Goal: Task Accomplishment & Management: Manage account settings

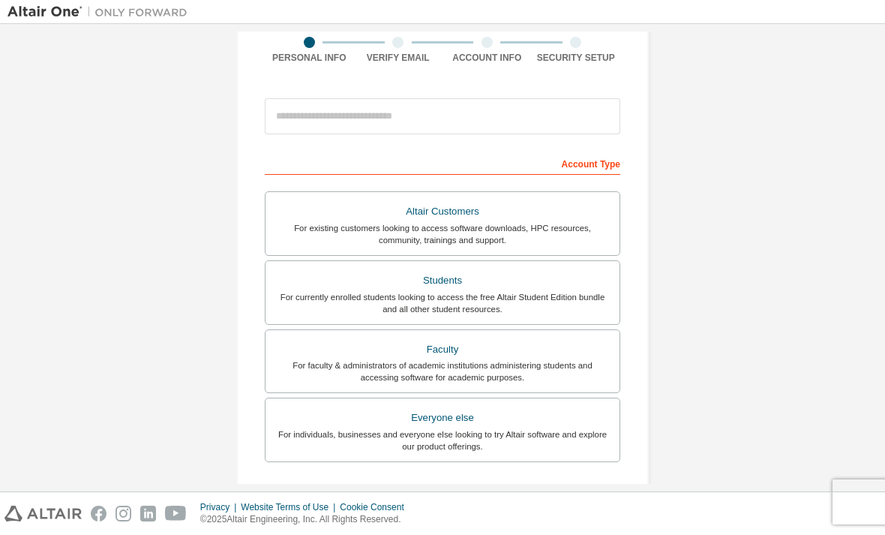
scroll to position [124, 0]
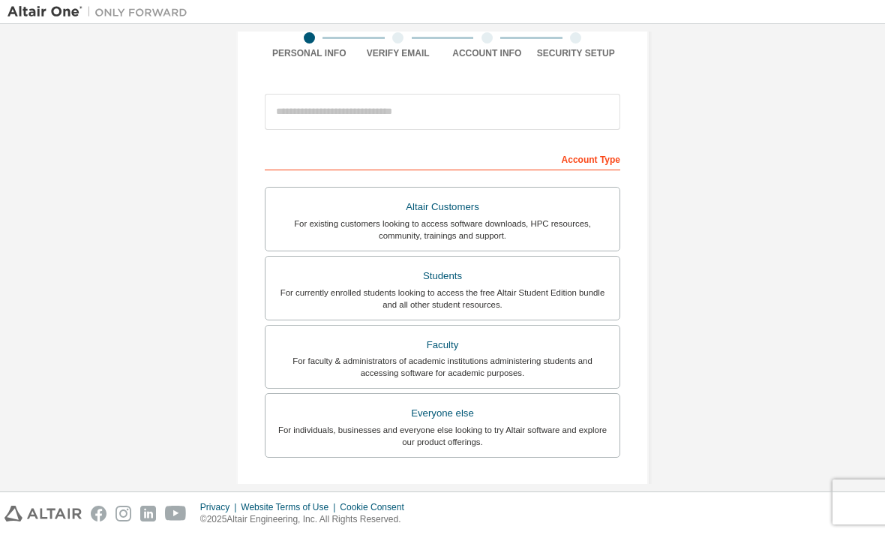
click at [298, 282] on div "Students" at bounding box center [442, 275] width 336 height 21
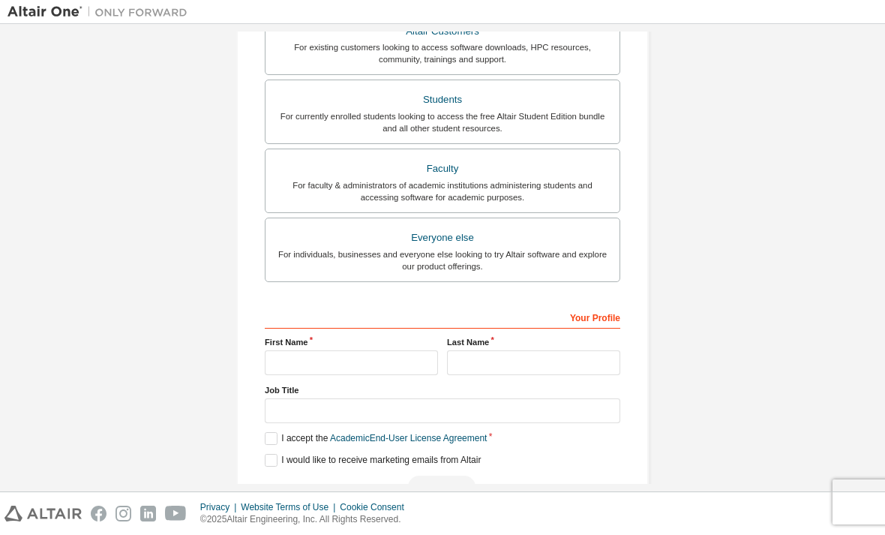
scroll to position [337, 0]
click at [288, 346] on label "First Name" at bounding box center [351, 343] width 173 height 12
click at [292, 373] on input "text" at bounding box center [351, 363] width 173 height 25
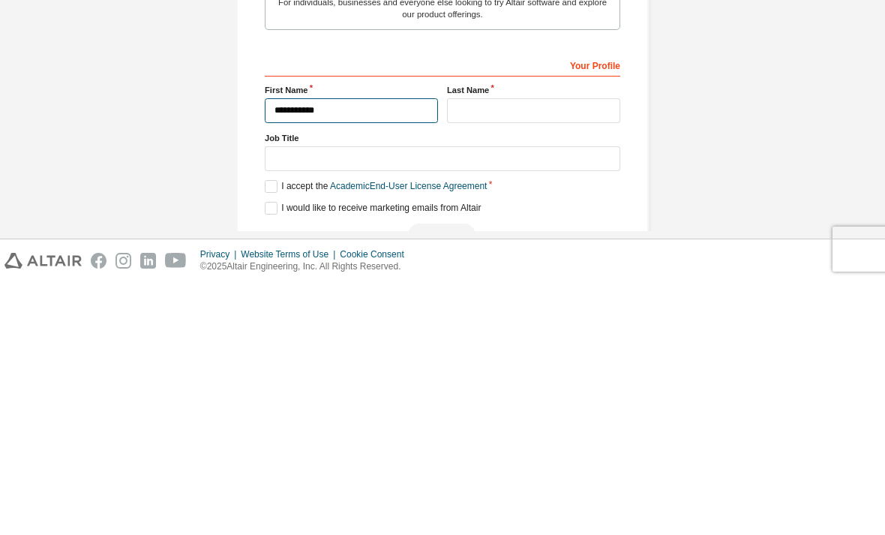
type input "**********"
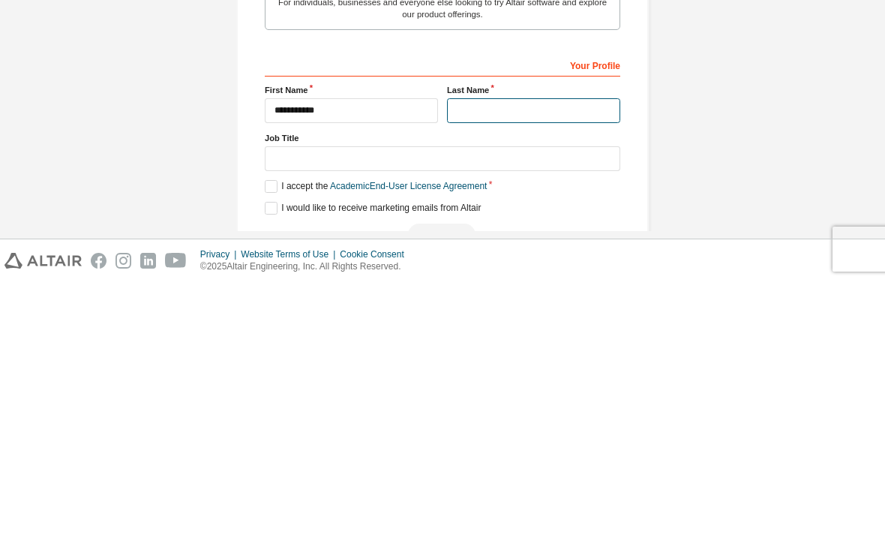
click at [475, 351] on input "text" at bounding box center [533, 363] width 173 height 25
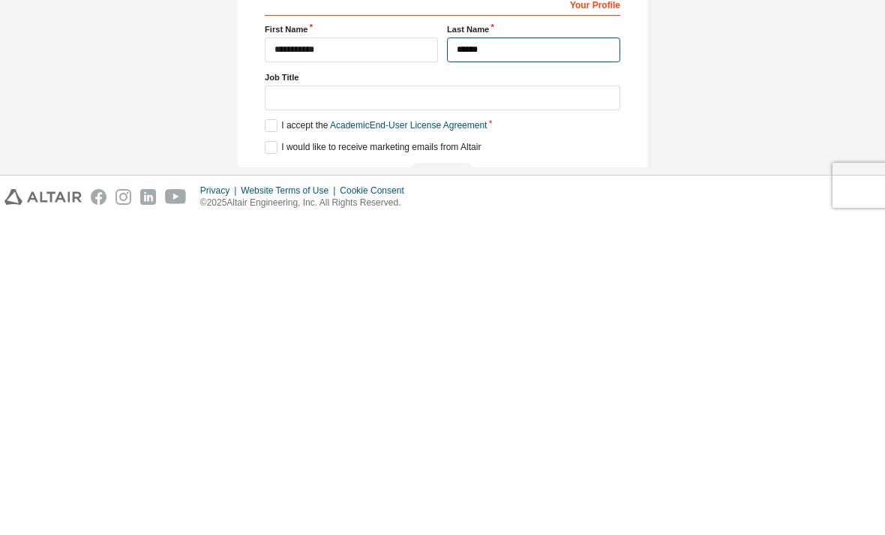
type input "******"
click at [276, 436] on label "I accept the Academic End-User License Agreement" at bounding box center [376, 442] width 222 height 13
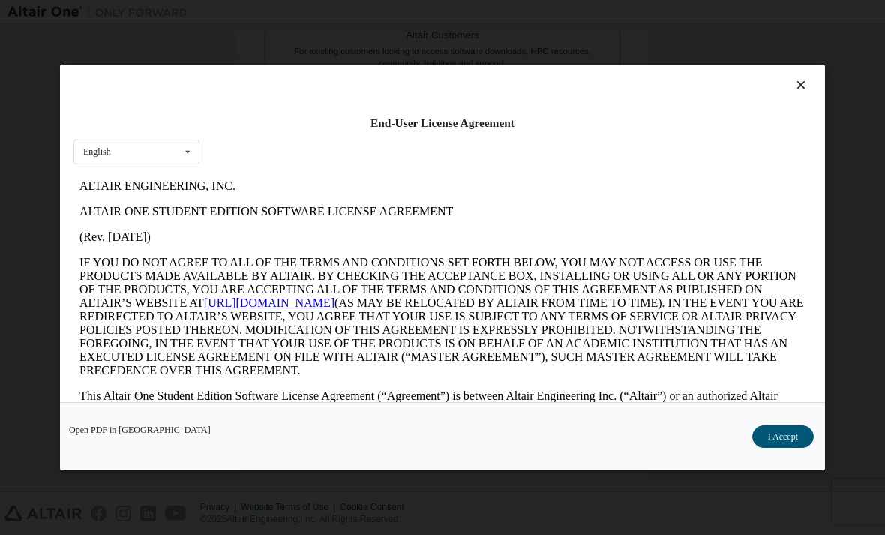
scroll to position [0, 0]
click at [781, 447] on button "I Accept" at bounding box center [782, 436] width 61 height 22
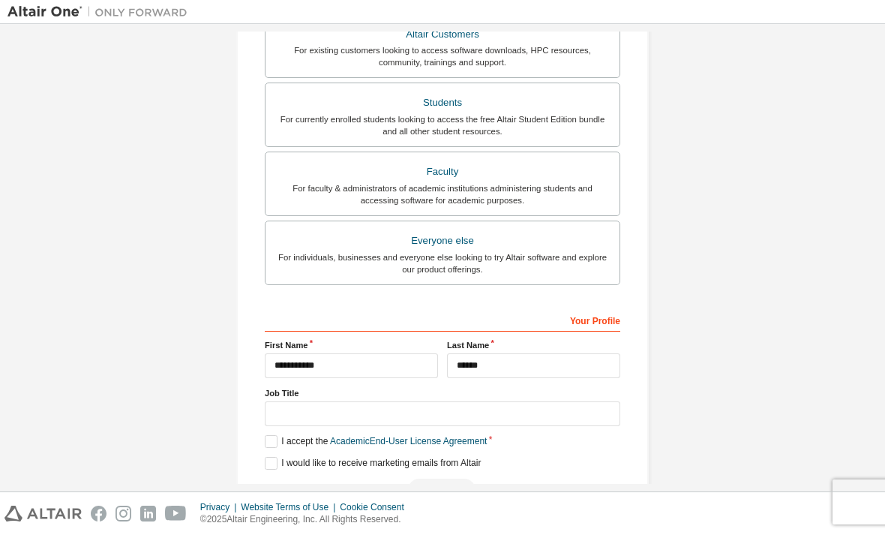
scroll to position [334, 0]
click at [279, 457] on label "I would like to receive marketing emails from Altair" at bounding box center [373, 463] width 216 height 13
click at [305, 114] on div "For currently enrolled students looking to access the free Altair Student Editi…" at bounding box center [442, 126] width 336 height 24
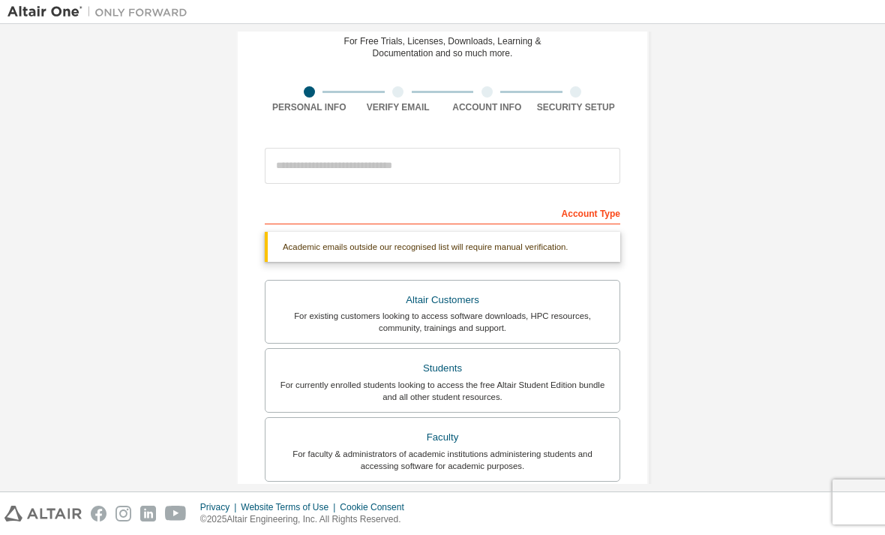
scroll to position [65, 0]
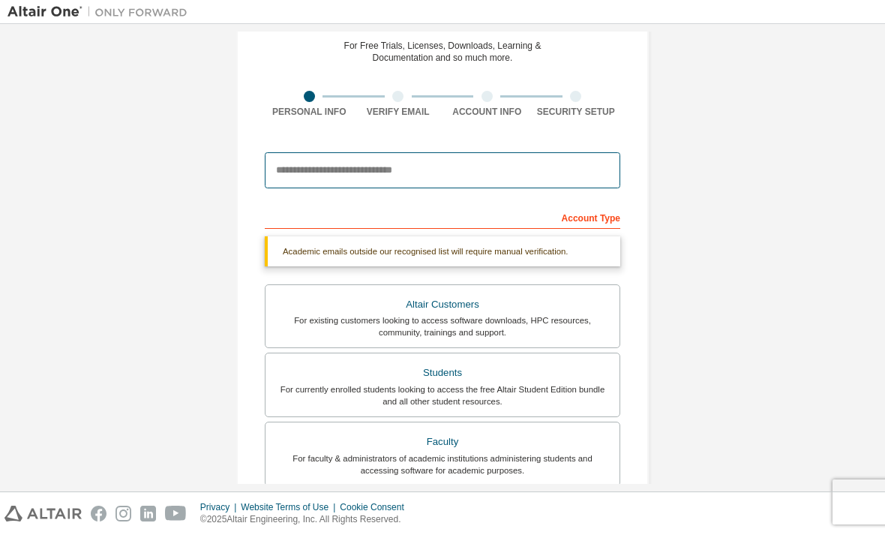
click at [282, 152] on input "email" at bounding box center [442, 170] width 355 height 36
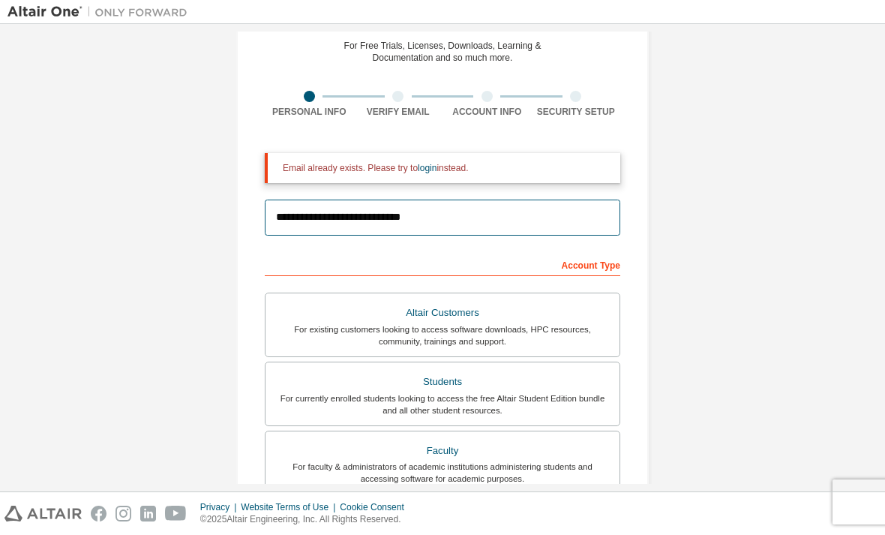
type input "**********"
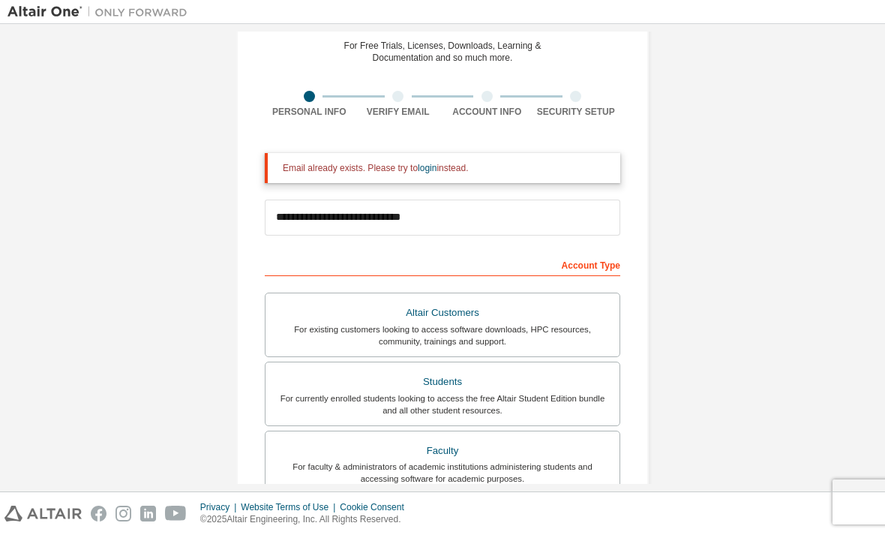
click at [436, 163] on link "login" at bounding box center [427, 168] width 19 height 10
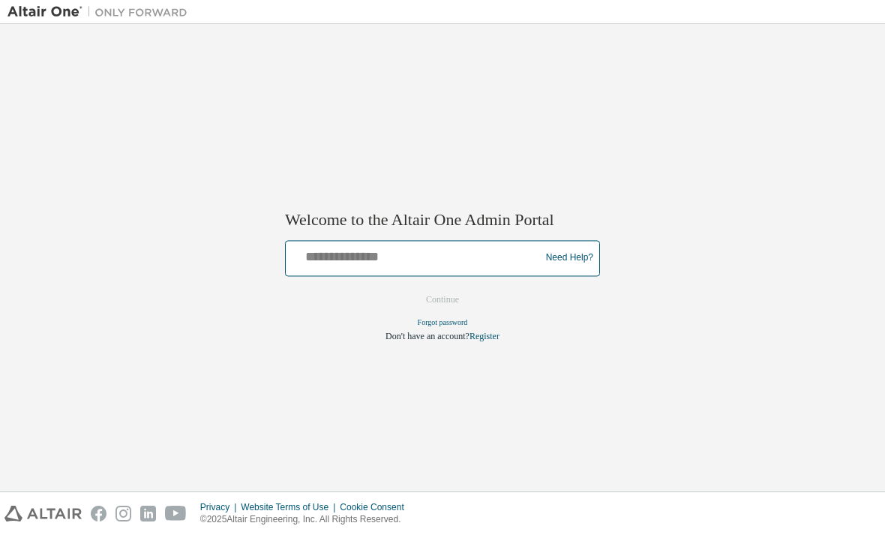
click at [328, 260] on input "text" at bounding box center [415, 255] width 247 height 22
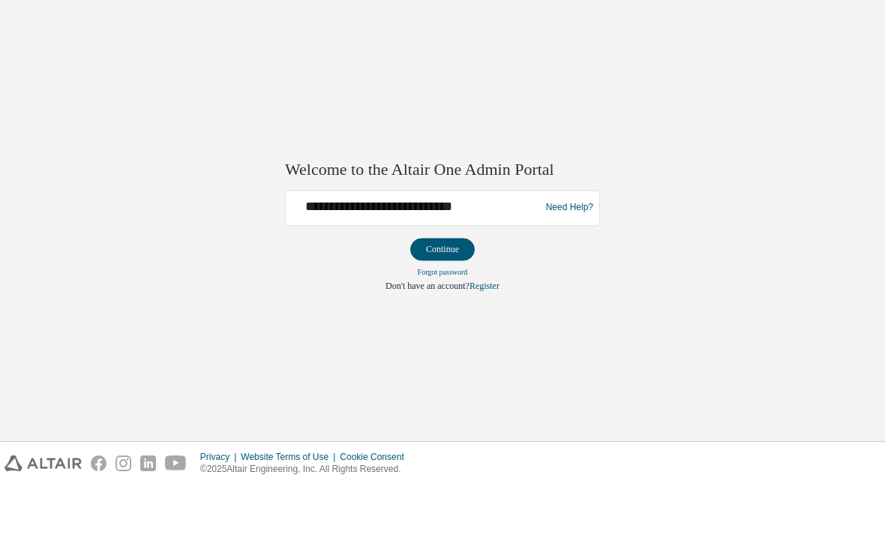
scroll to position [49, 0]
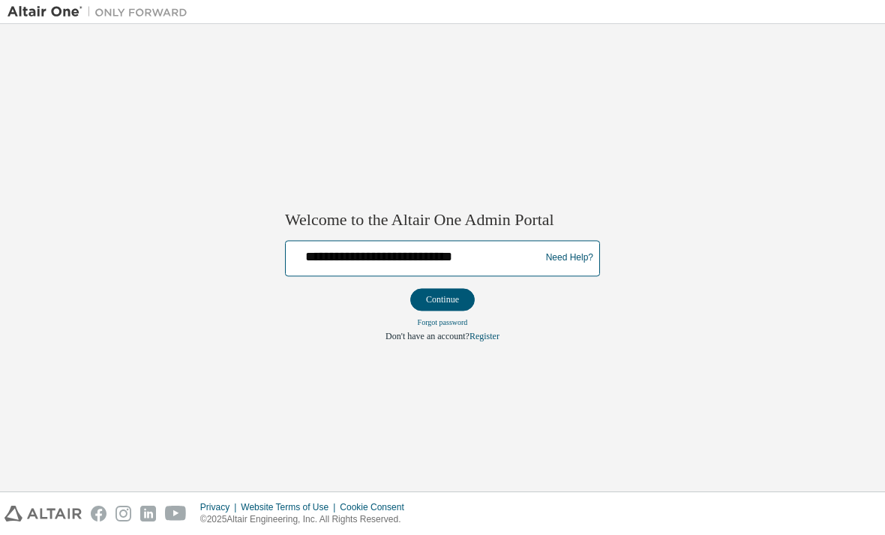
type input "**********"
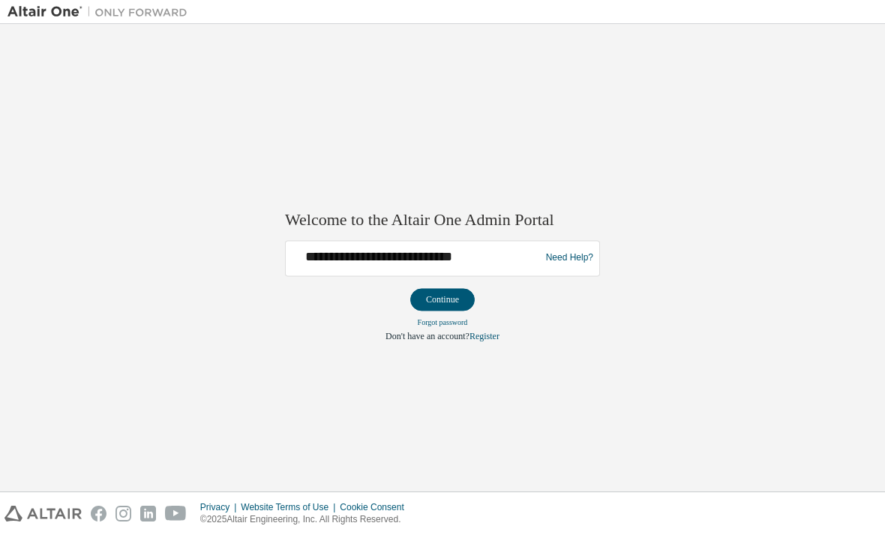
click at [461, 298] on button "Continue" at bounding box center [442, 299] width 64 height 22
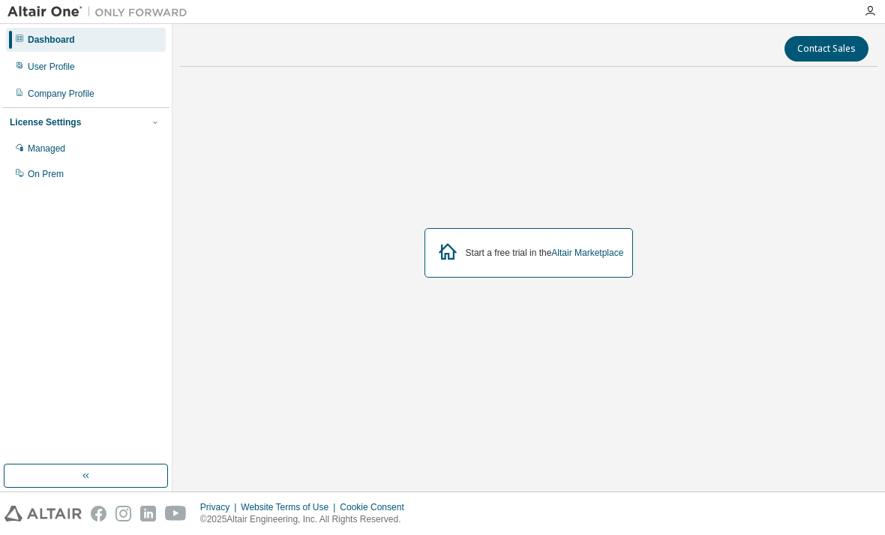
click at [198, 333] on div "Start a free trial in the Altair Marketplace" at bounding box center [528, 252] width 697 height 347
click at [864, 12] on icon "button" at bounding box center [870, 11] width 12 height 12
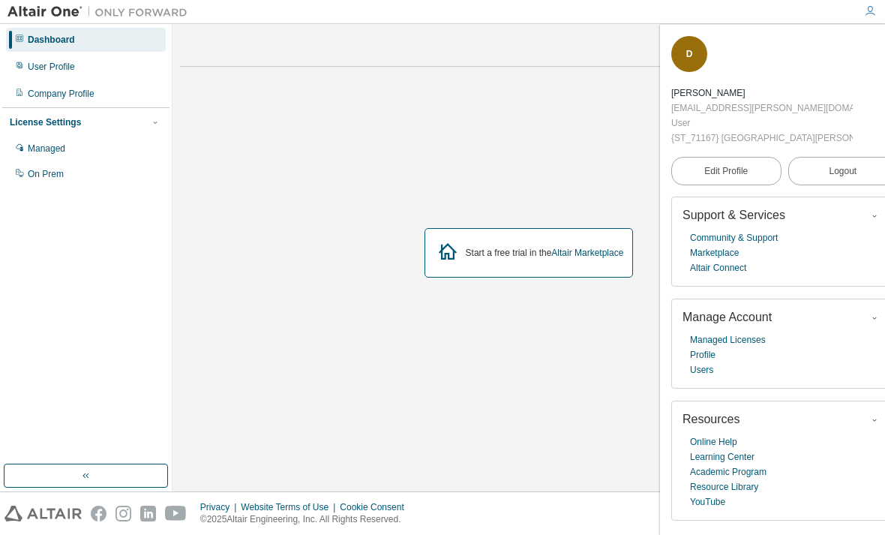
click at [291, 204] on div "Start a free trial in the Altair Marketplace" at bounding box center [528, 252] width 697 height 347
click at [272, 307] on div "Start a free trial in the Altair Marketplace" at bounding box center [528, 252] width 697 height 347
click at [441, 259] on icon at bounding box center [448, 251] width 18 height 16
click at [694, 269] on link "Altair Connect" at bounding box center [718, 267] width 56 height 15
click at [205, 300] on div "Start a free trial in the Altair Marketplace" at bounding box center [528, 252] width 697 height 347
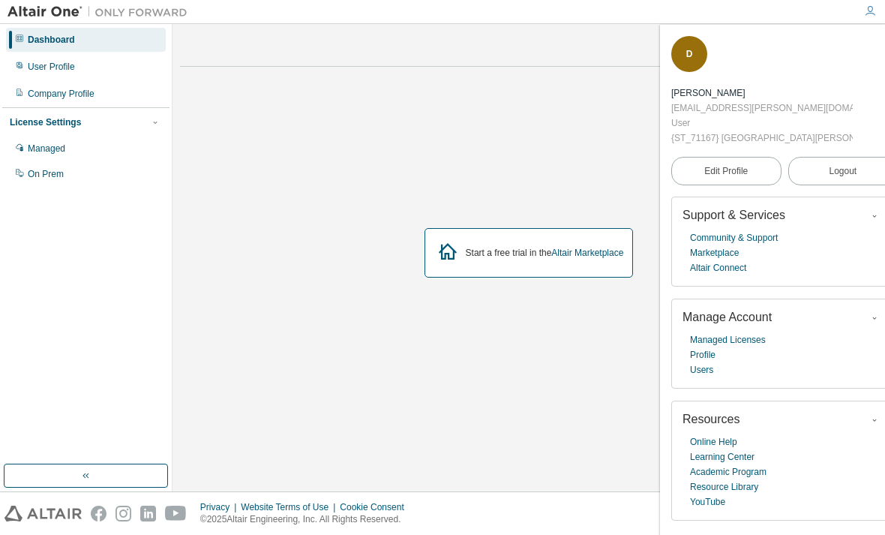
click at [711, 362] on link "Users" at bounding box center [701, 369] width 23 height 15
click at [846, 38] on div "D DAVID JACOB YUMANG davidjacob.yumang@ust.edu.ph User {ST_71167} University of…" at bounding box center [784, 90] width 226 height 109
click at [845, 38] on div "D DAVID JACOB YUMANG davidjacob.yumang@ust.edu.ph User {ST_71167} University of…" at bounding box center [784, 90] width 226 height 109
click at [866, 10] on icon "button" at bounding box center [870, 11] width 12 height 12
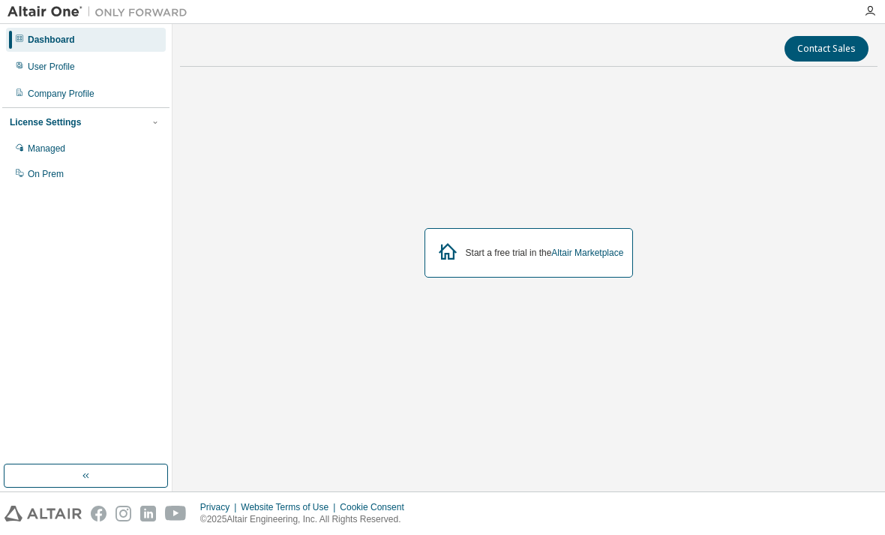
click at [105, 70] on div "User Profile" at bounding box center [86, 67] width 160 height 24
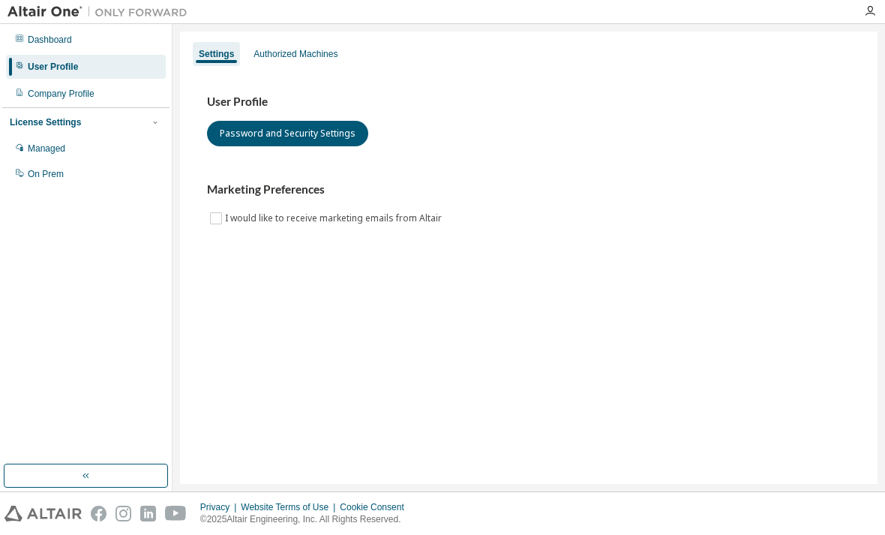
click at [227, 223] on label "I would like to receive marketing emails from Altair" at bounding box center [335, 218] width 220 height 18
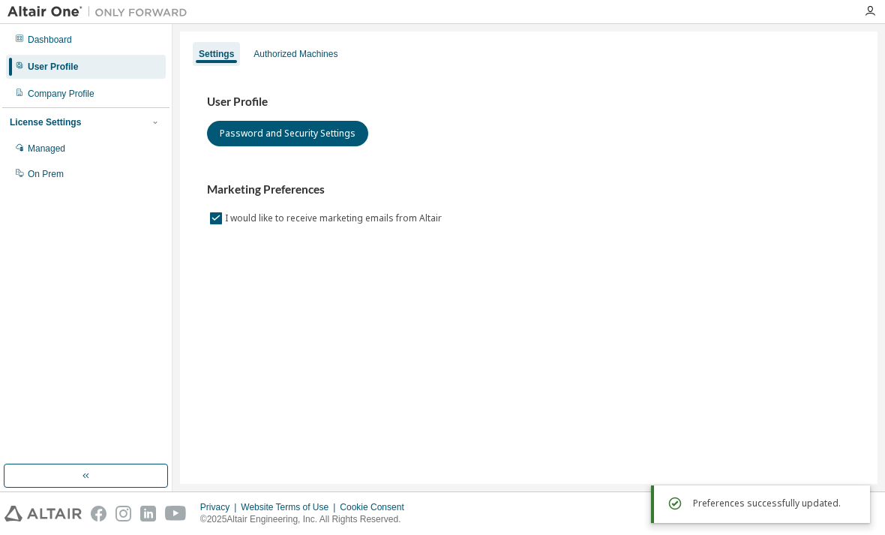
click at [344, 139] on button "Password and Security Settings" at bounding box center [287, 133] width 161 height 25
click at [39, 44] on div "Dashboard" at bounding box center [50, 40] width 44 height 12
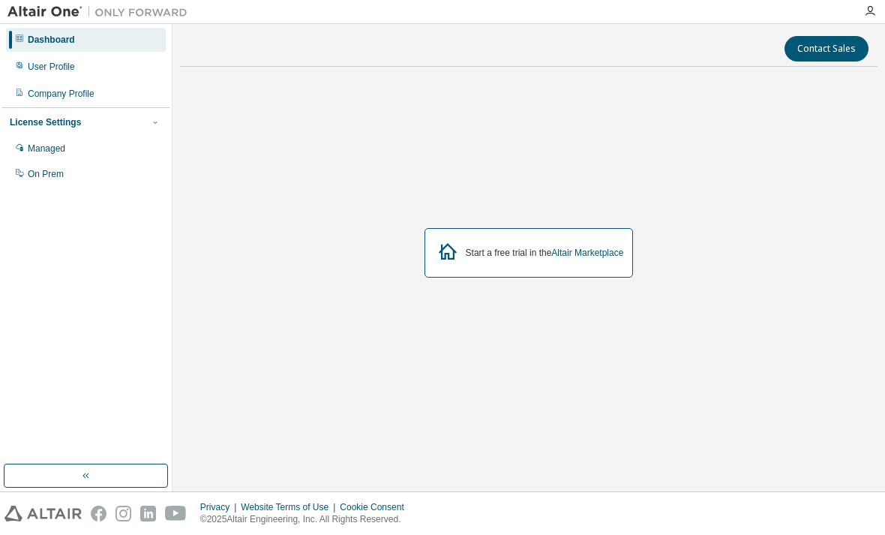
click at [450, 246] on div "Start a free trial in the Altair Marketplace" at bounding box center [528, 252] width 209 height 49
click at [565, 258] on link "Altair Marketplace" at bounding box center [587, 252] width 72 height 10
click at [39, 70] on div "User Profile" at bounding box center [51, 67] width 47 height 12
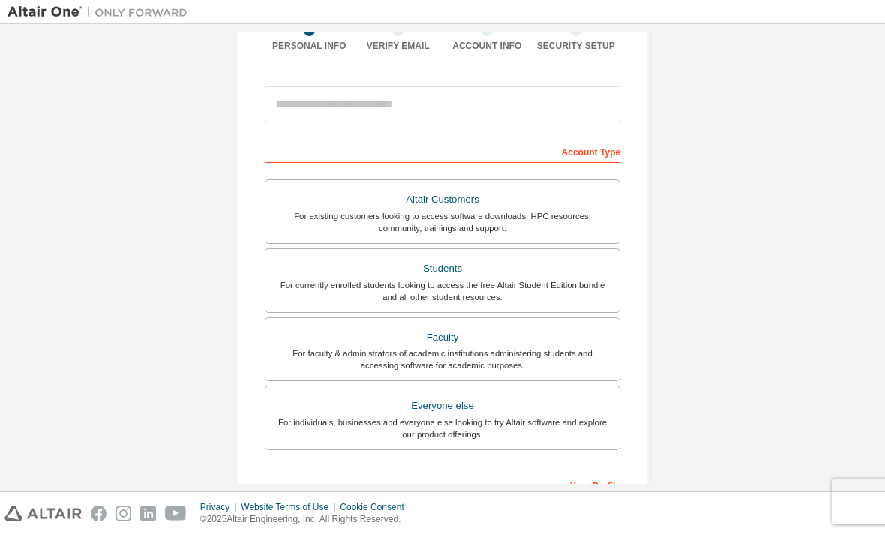
scroll to position [153, 0]
